Goal: Go to known website: Go to known website

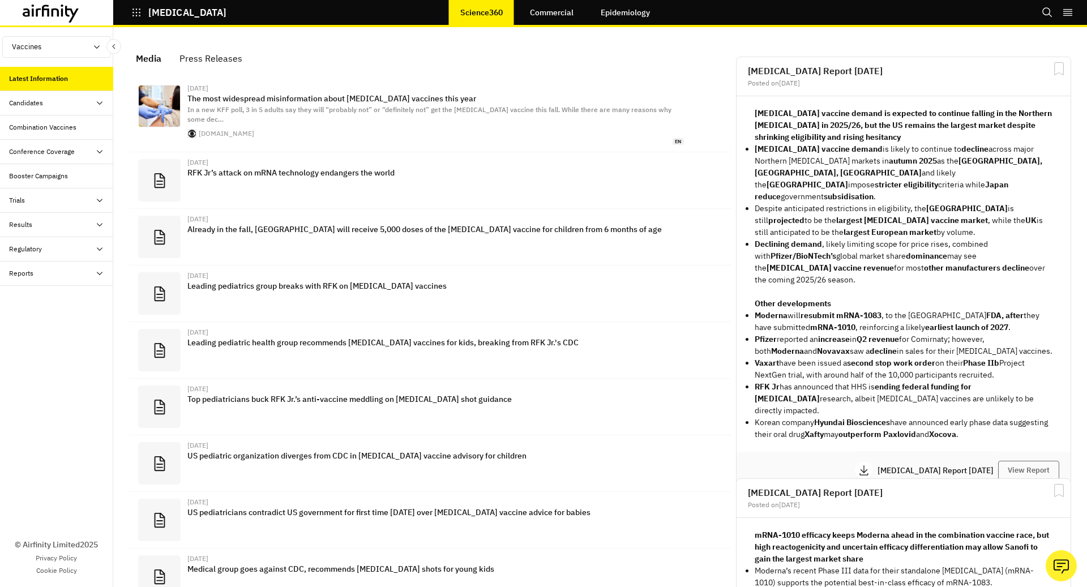
scroll to position [727, 340]
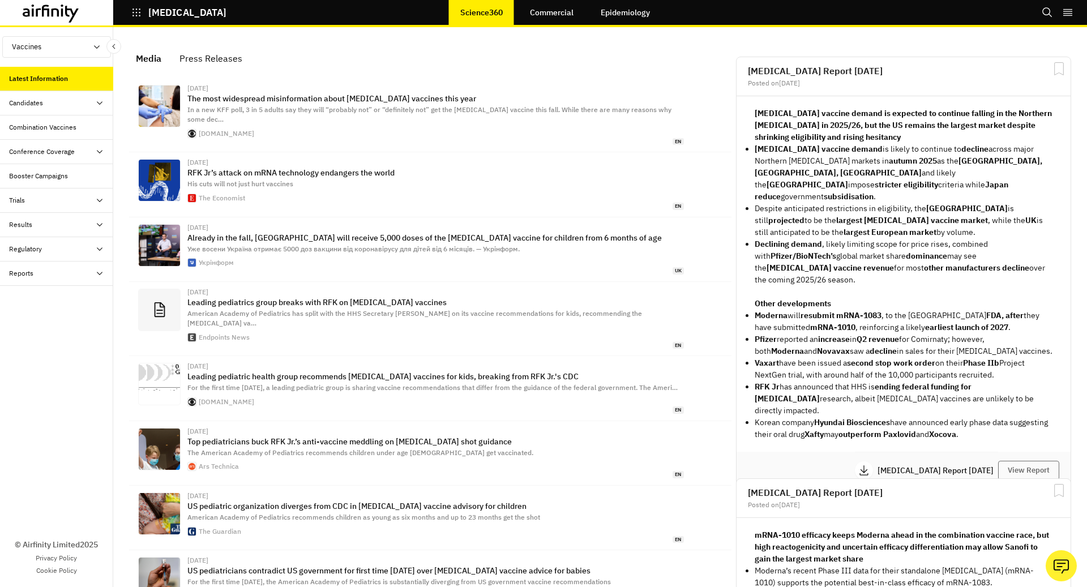
click at [134, 8] on icon "button" at bounding box center [136, 12] width 10 height 10
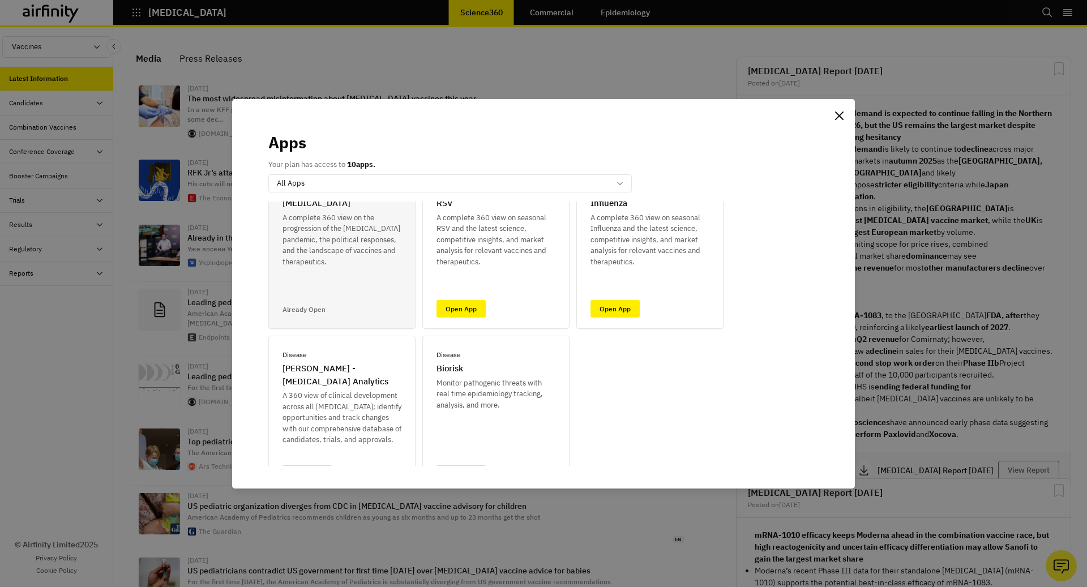
scroll to position [64, 0]
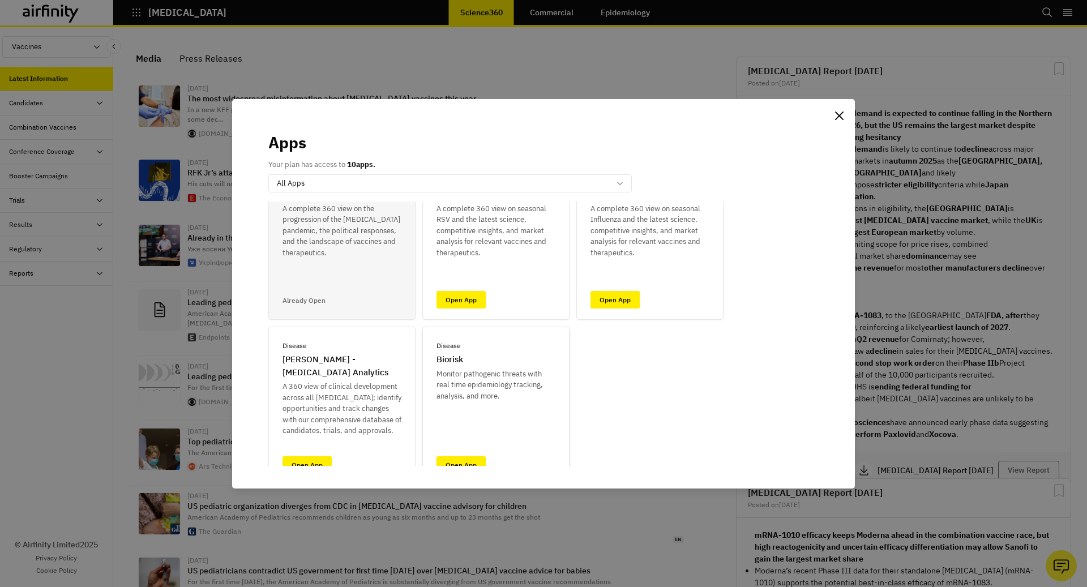
click at [456, 462] on link "Open App" at bounding box center [460, 465] width 49 height 18
